Goal: Information Seeking & Learning: Learn about a topic

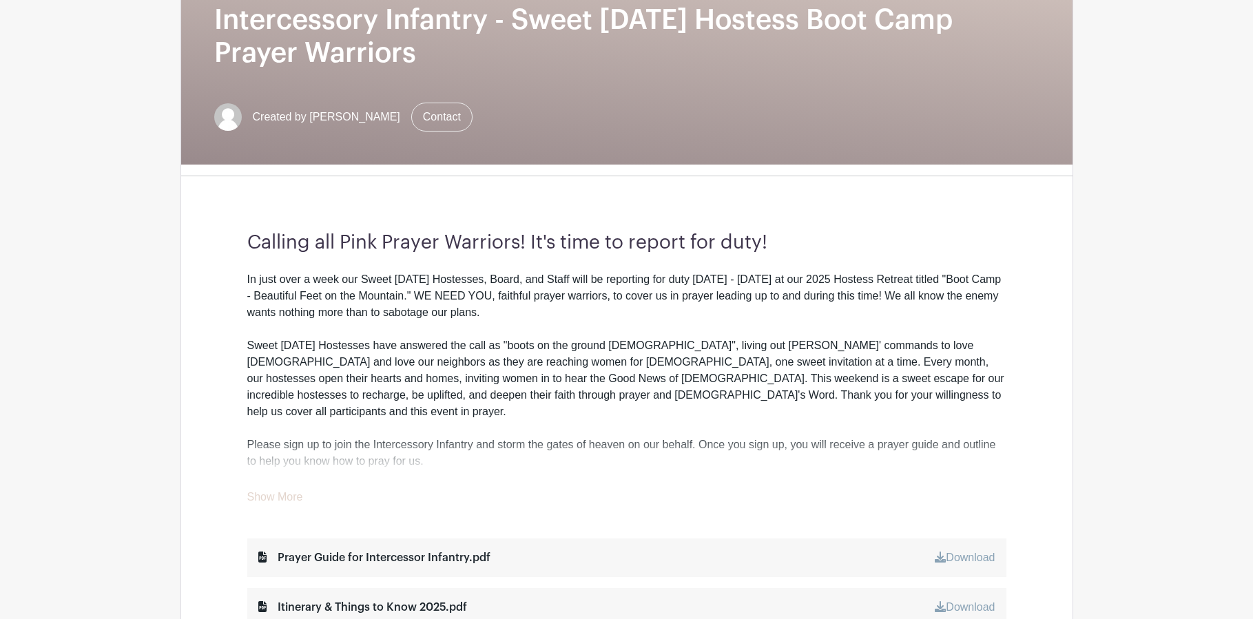
scroll to position [276, 0]
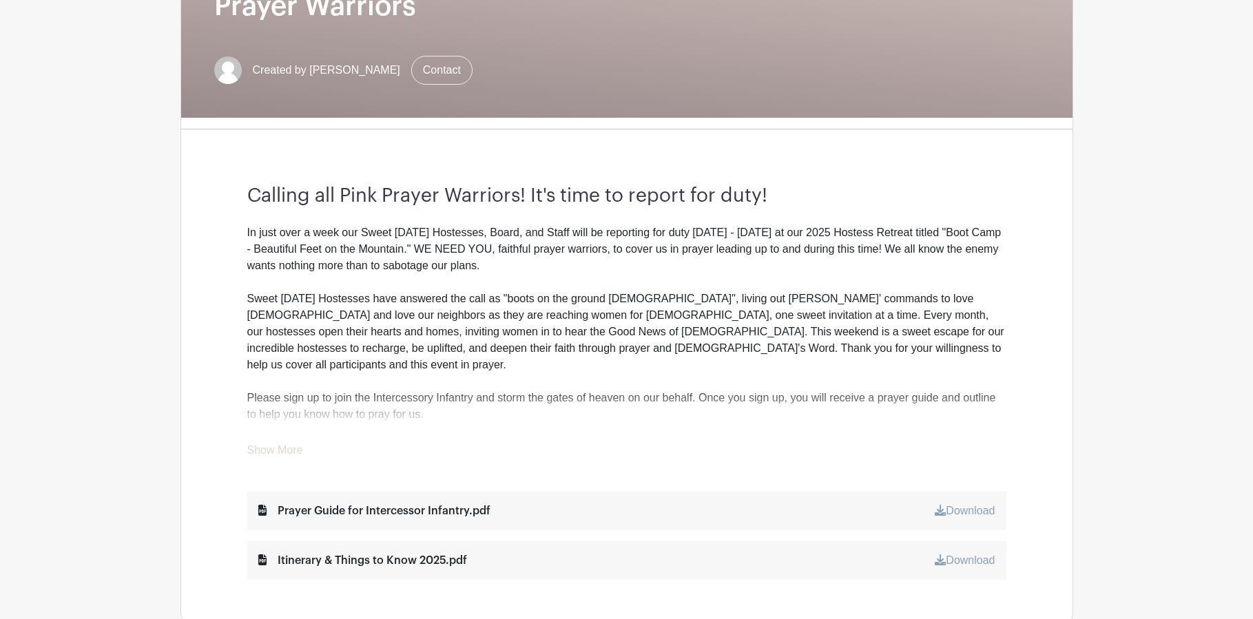
click at [286, 453] on link "Show More" at bounding box center [275, 452] width 56 height 17
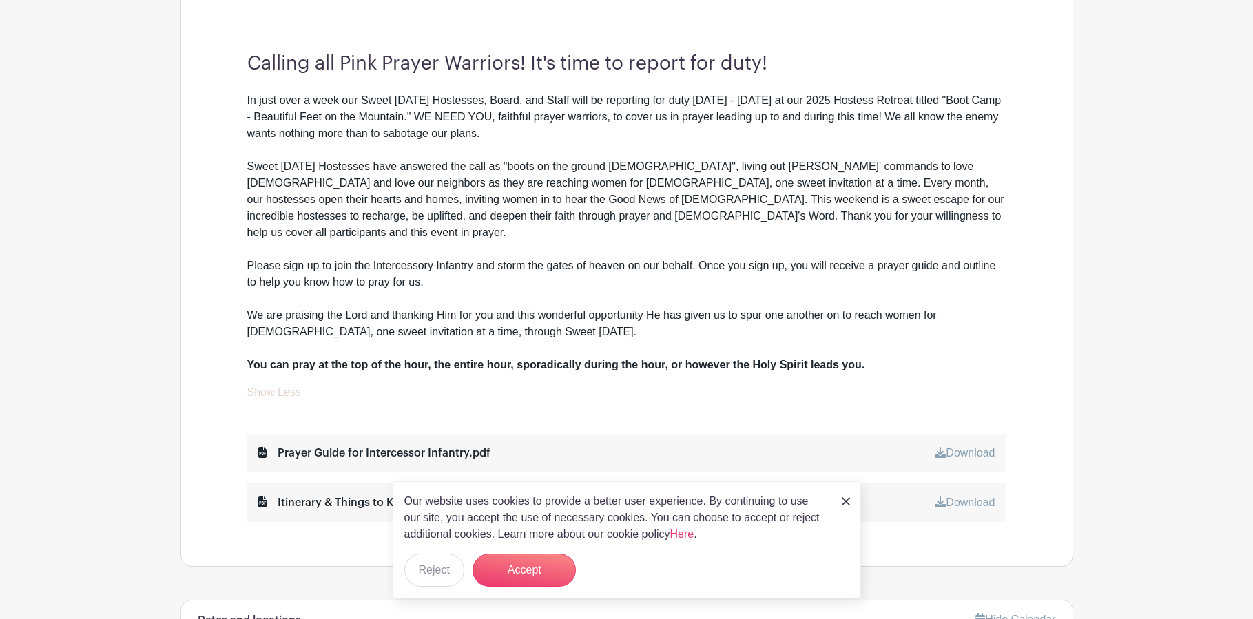
scroll to position [413, 0]
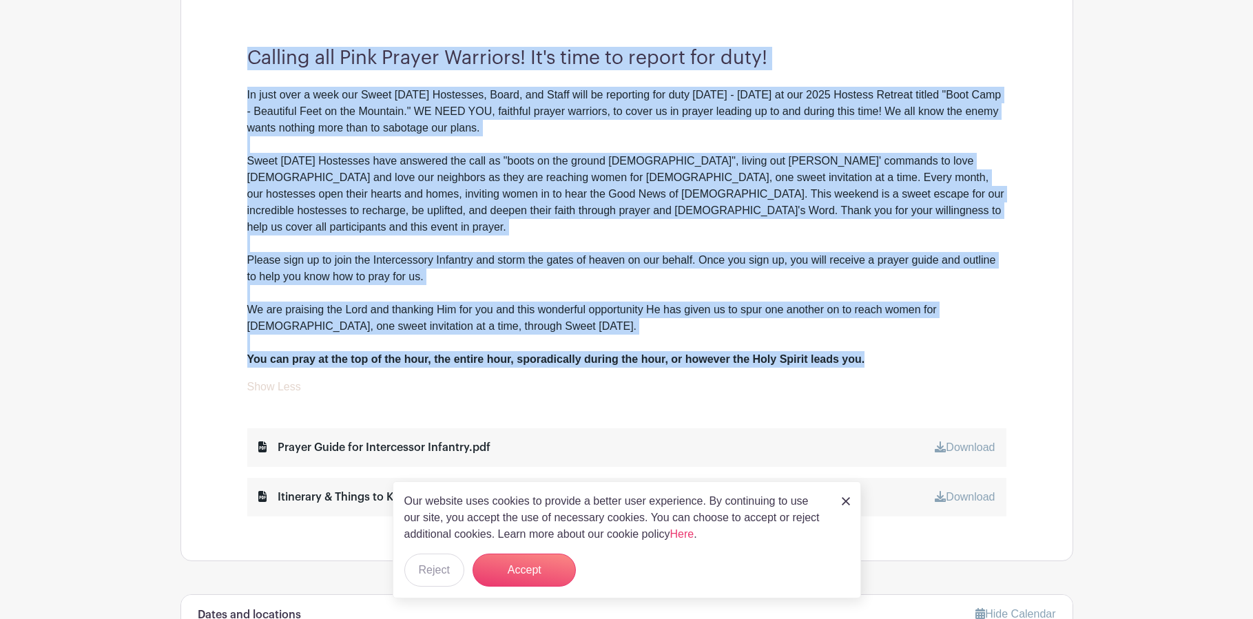
drag, startPoint x: 882, startPoint y: 345, endPoint x: 252, endPoint y: 60, distance: 691.9
click at [252, 60] on div "Calling all Pink Prayer Warriors! It's time to report for duty! In just over a …" at bounding box center [626, 282] width 825 height 558
copy div "Loremip dol Sita Consec Adipisci! El's doei te incidi utl etdo! Ma aliq enim a …"
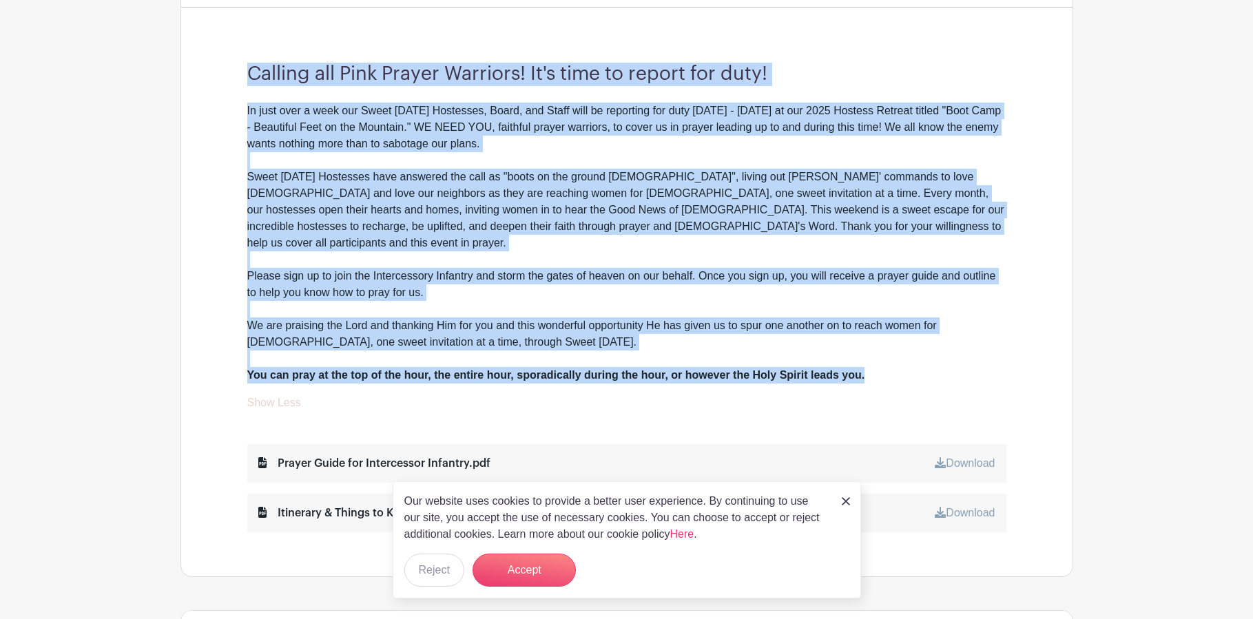
scroll to position [482, 0]
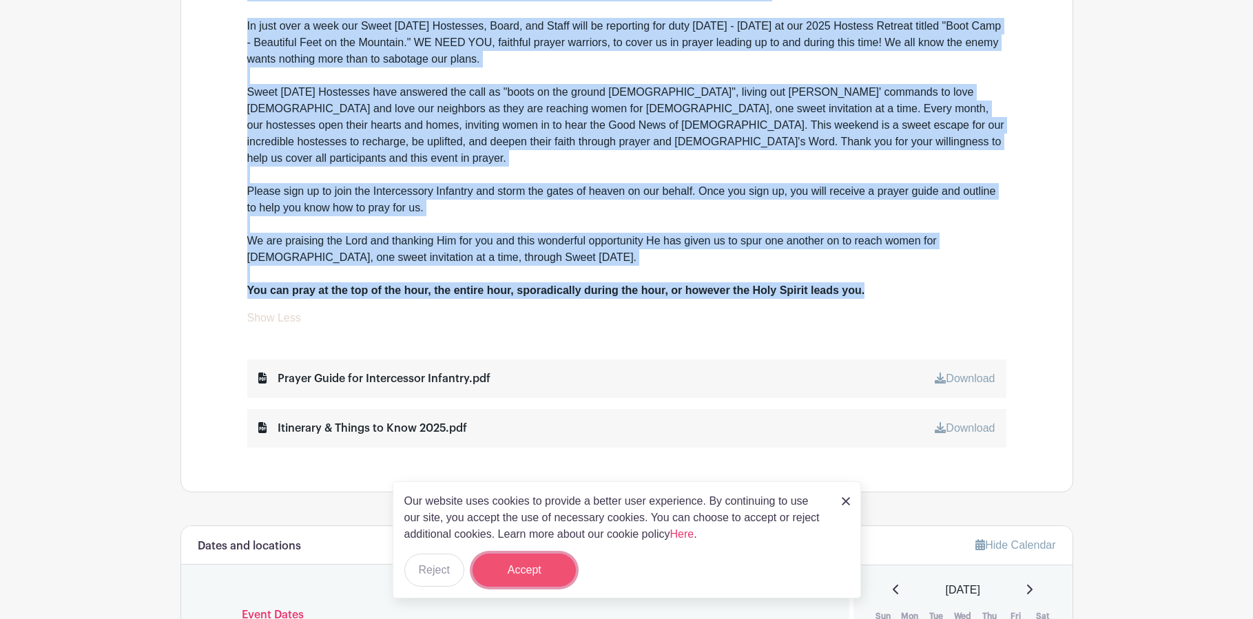
click at [535, 572] on button "Accept" at bounding box center [524, 570] width 103 height 33
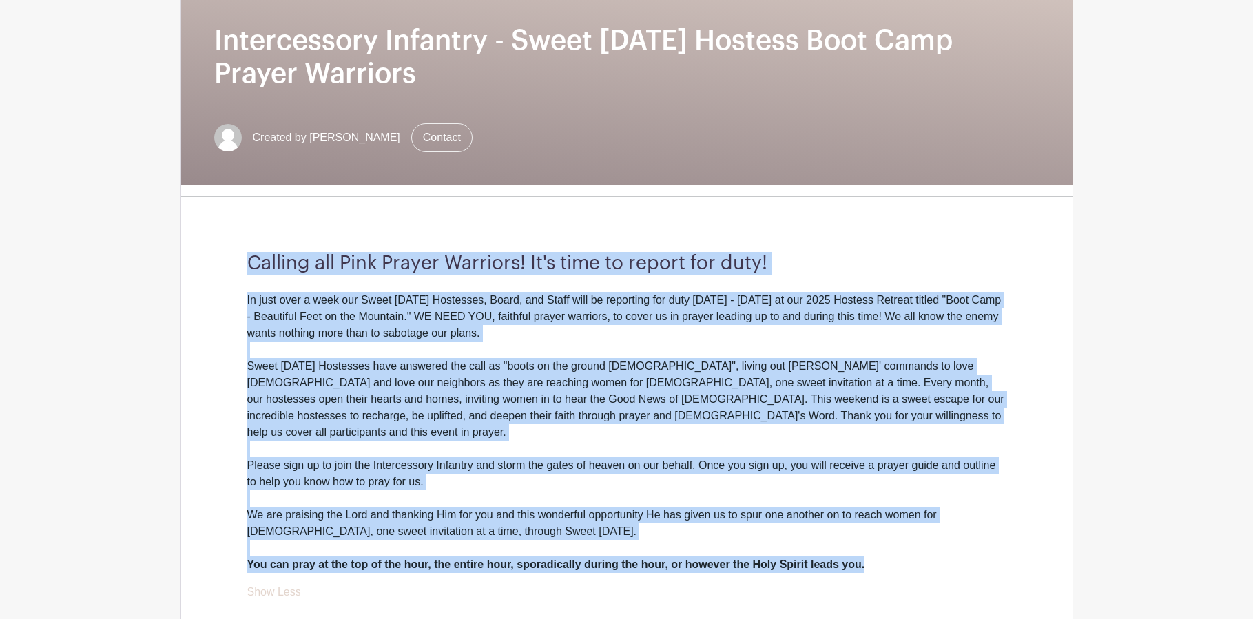
scroll to position [0, 0]
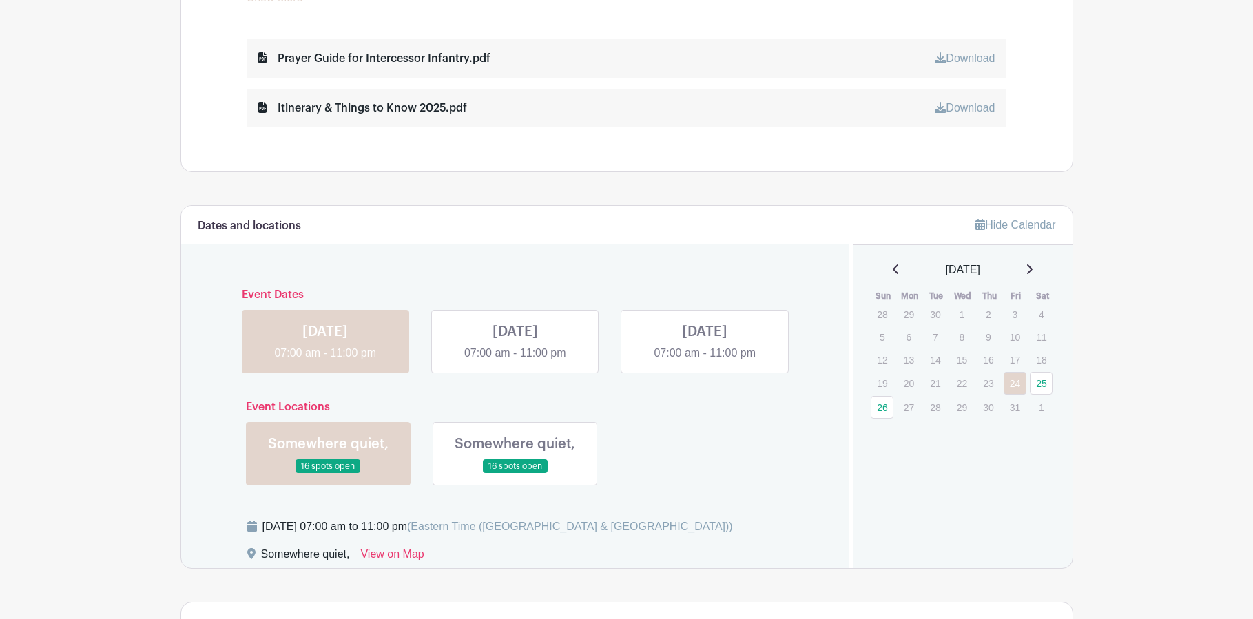
scroll to position [964, 0]
